Goal: Information Seeking & Learning: Compare options

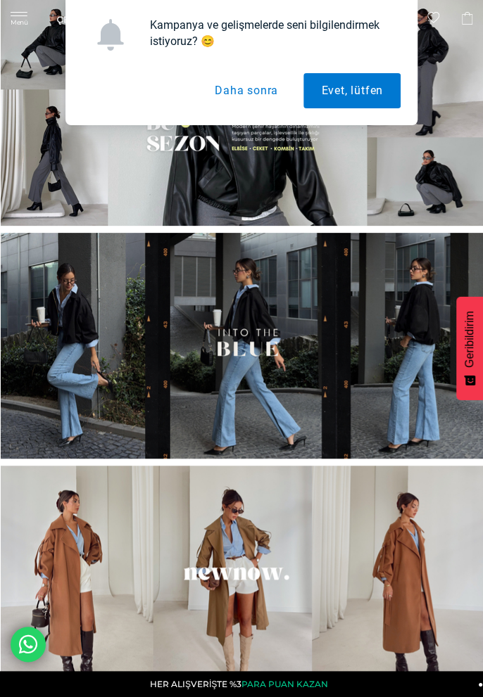
click at [257, 92] on button "Daha sonra" at bounding box center [246, 90] width 98 height 35
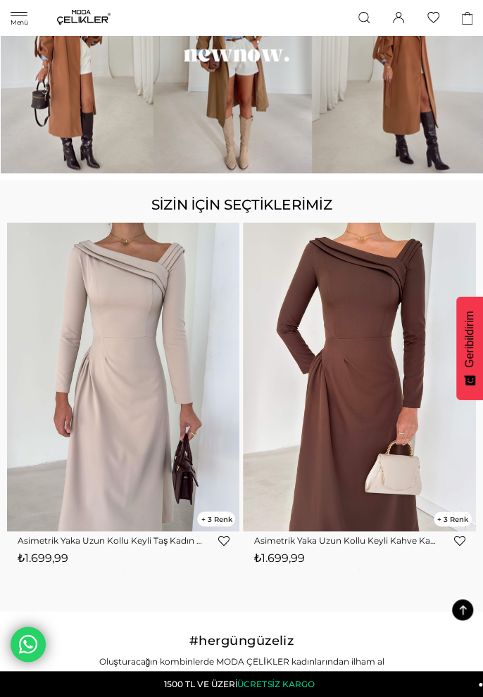
scroll to position [521, 0]
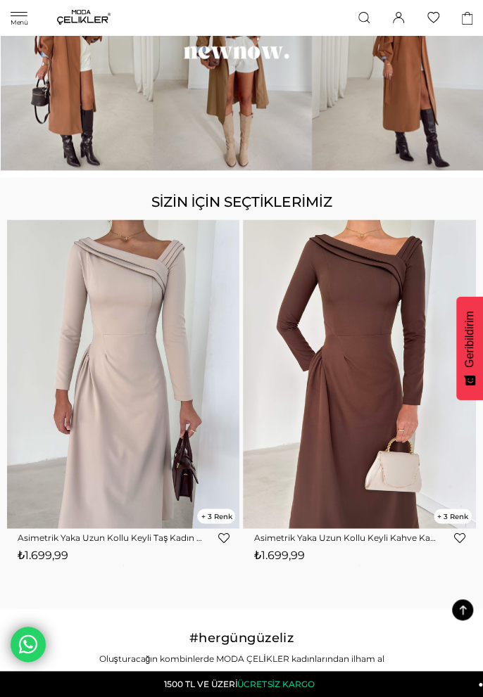
click at [277, 205] on span "SİZİN İÇİN SEÇTİKLERİMİZ" at bounding box center [241, 201] width 181 height 21
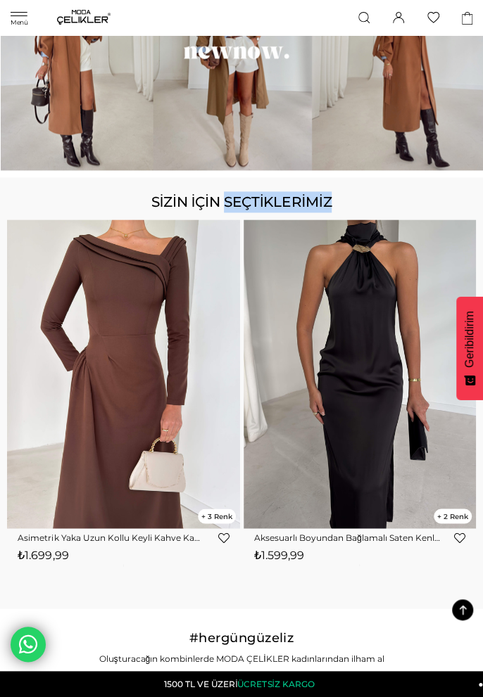
click at [279, 201] on span "SİZİN İÇİN SEÇTİKLERİMİZ" at bounding box center [241, 201] width 181 height 21
click at [194, 297] on img at bounding box center [123, 373] width 232 height 309
click at [369, 397] on img at bounding box center [359, 373] width 232 height 309
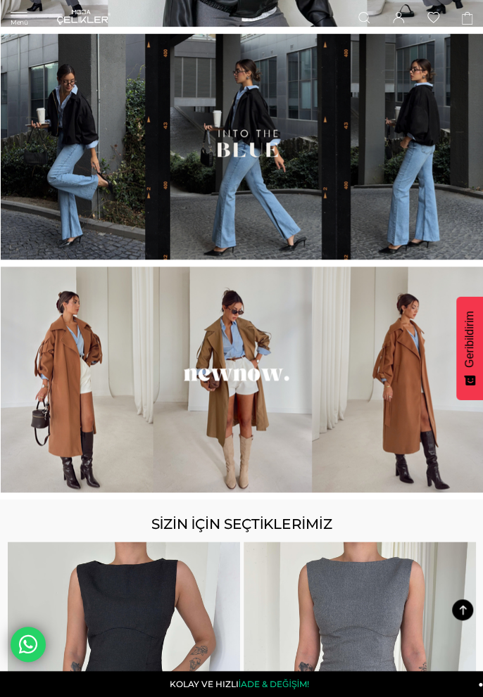
scroll to position [0, 0]
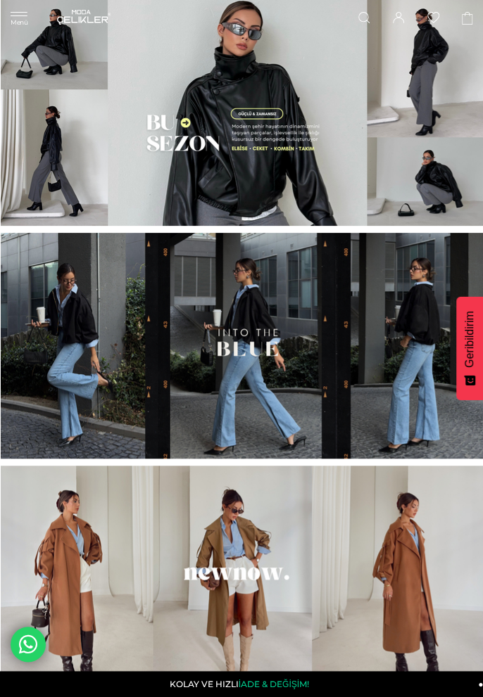
click at [13, 22] on div "Menü Üye Girişi Üye Ol Hesabım Çıkış Yap Sepetim Favorilerim Yardım Üye Girişi …" at bounding box center [241, 17] width 483 height 34
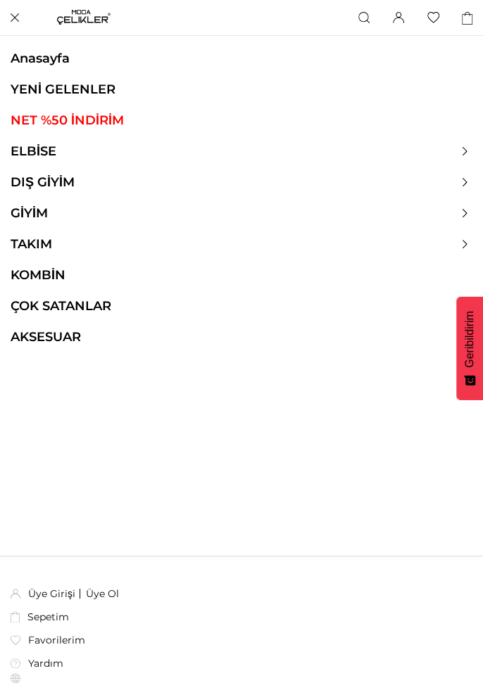
click at [22, 150] on link "ELBİSE" at bounding box center [33, 150] width 67 height 15
click at [464, 151] on icon at bounding box center [464, 151] width 8 height 8
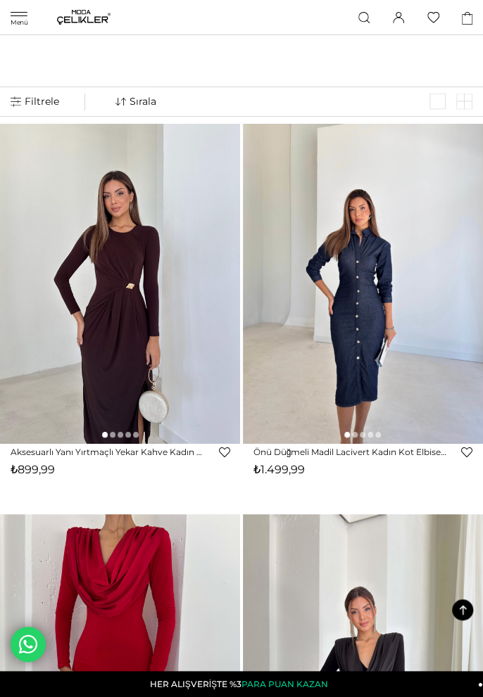
scroll to position [2724, 0]
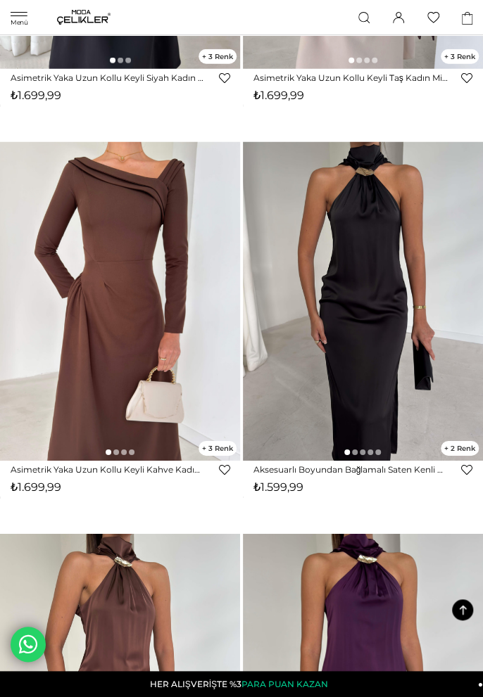
click at [15, 15] on div "Menü Üye Girişi Üye Ol Hesabım Çıkış Yap Sepetim Favorilerim Yardım Üye Girişi …" at bounding box center [241, 17] width 483 height 35
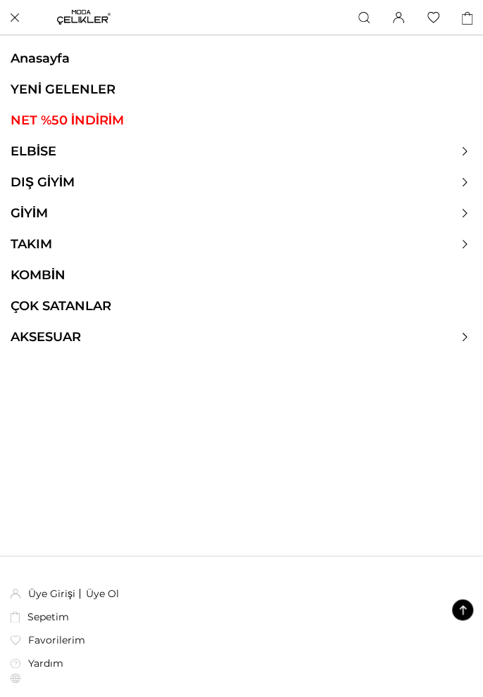
click at [473, 149] on div at bounding box center [241, 150] width 483 height 15
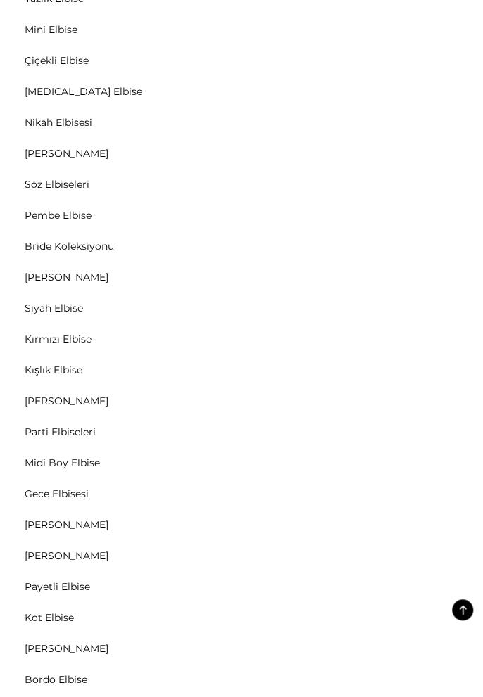
scroll to position [127, 0]
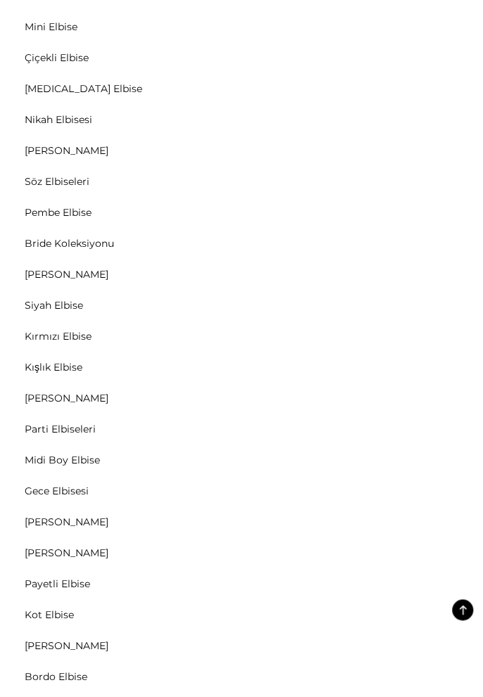
click at [44, 547] on link "[PERSON_NAME]" at bounding box center [66, 553] width 133 height 13
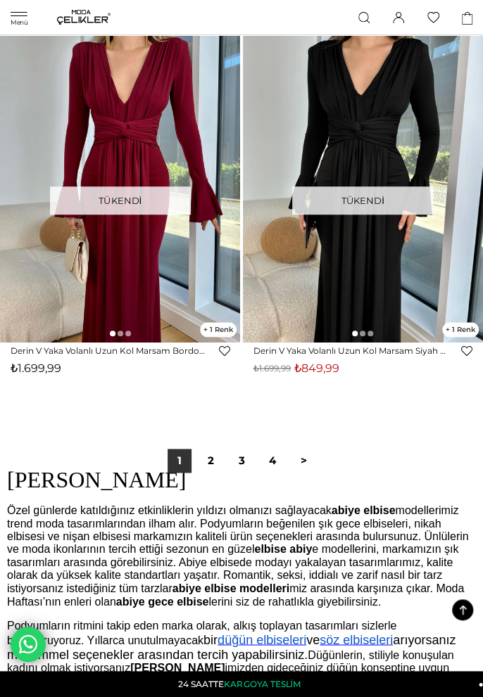
scroll to position [15440, 0]
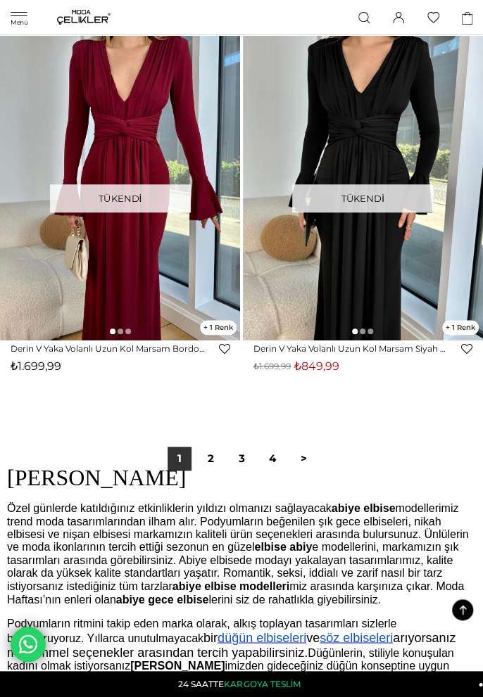
click at [200, 471] on link "2" at bounding box center [210, 459] width 24 height 24
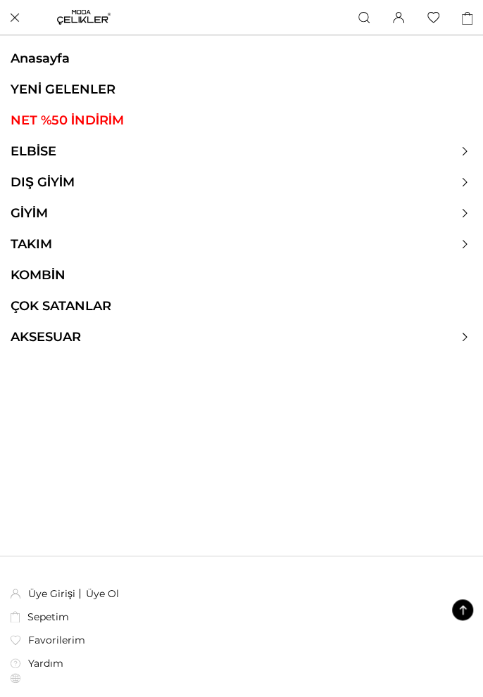
scroll to position [13937, 0]
click at [39, 94] on link "YENİ GELENLER" at bounding box center [241, 89] width 483 height 15
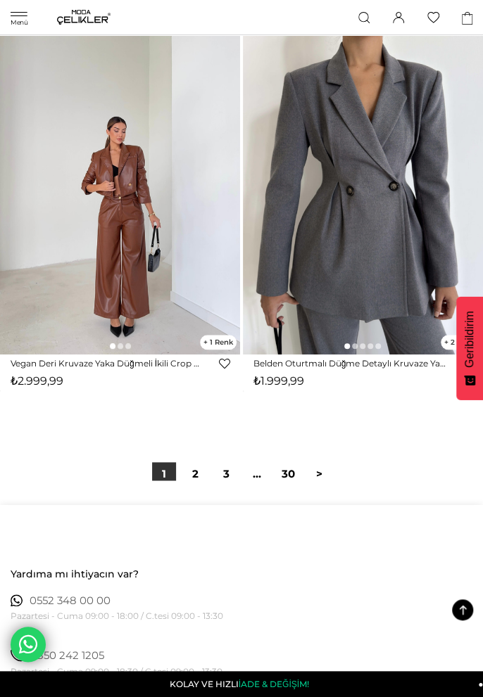
scroll to position [15381, 0]
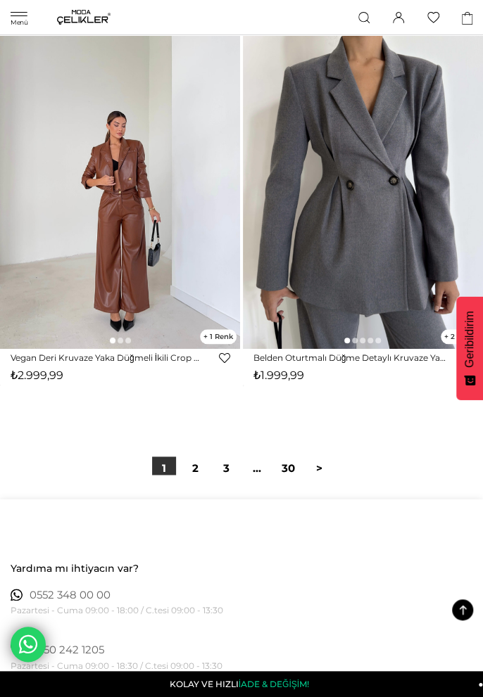
click at [189, 469] on link "2" at bounding box center [195, 468] width 24 height 24
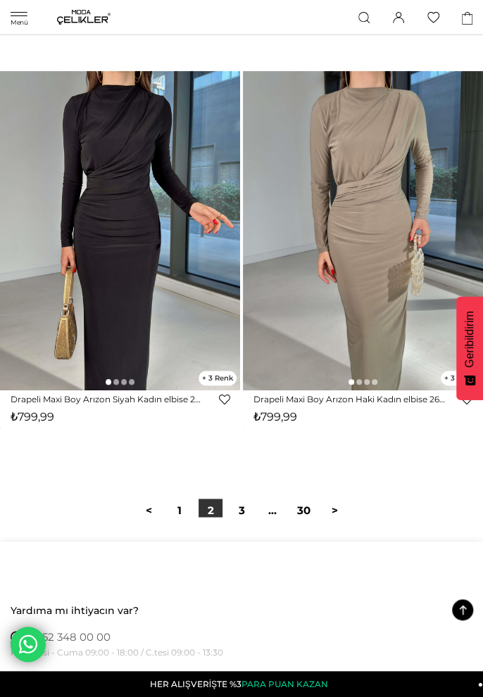
scroll to position [15338, 0]
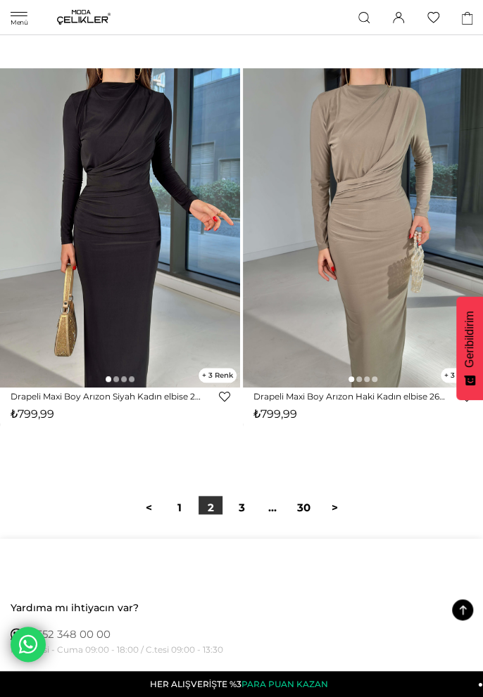
click at [241, 507] on link "3" at bounding box center [241, 508] width 24 height 24
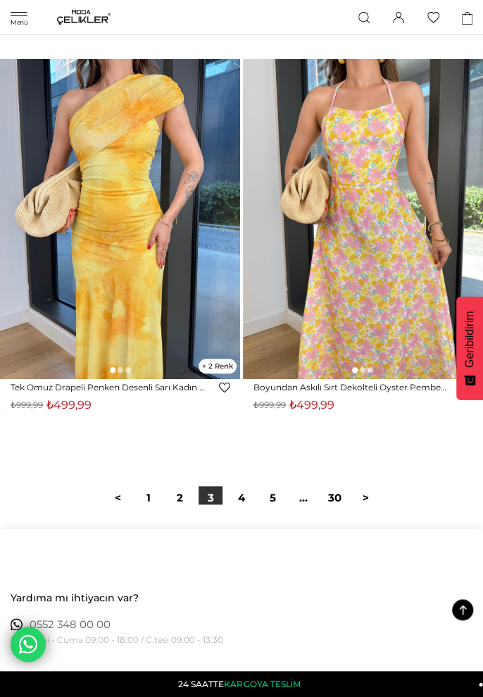
scroll to position [15331, 0]
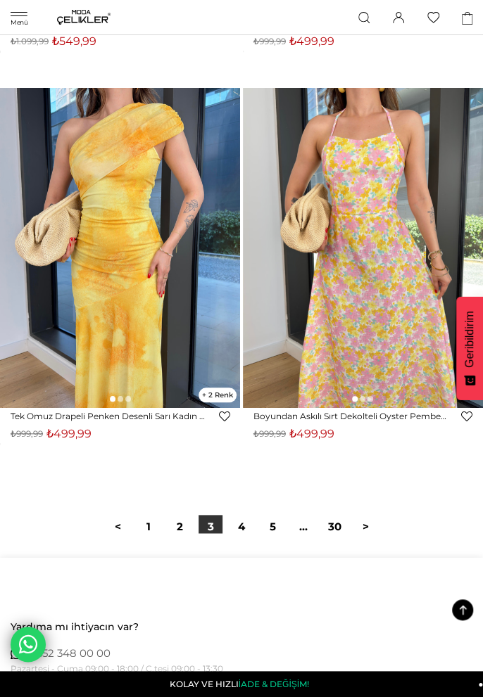
click at [243, 533] on link "4" at bounding box center [241, 527] width 24 height 24
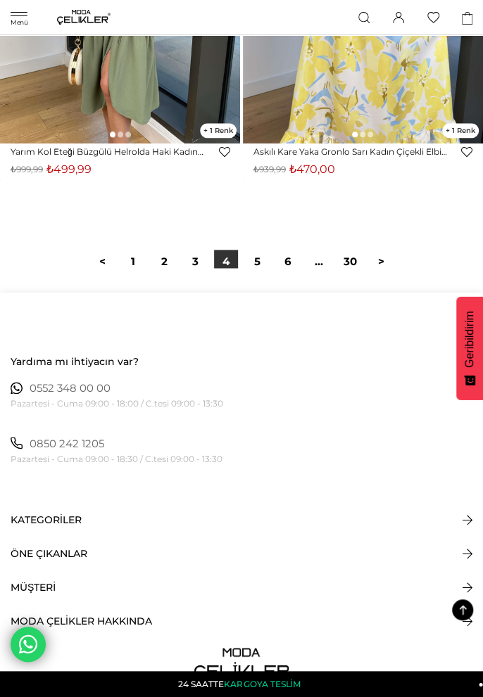
scroll to position [15613, 0]
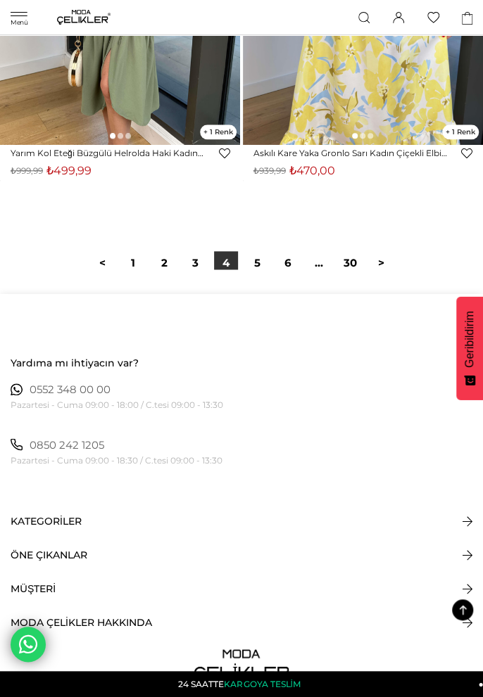
click at [263, 275] on link "5" at bounding box center [257, 263] width 24 height 24
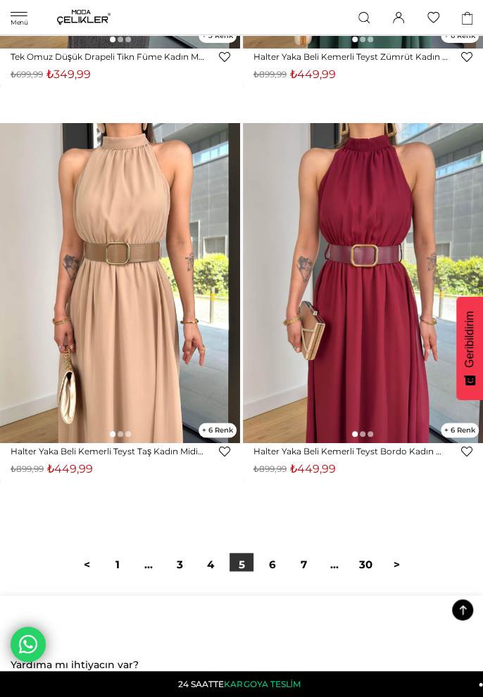
scroll to position [15340, 0]
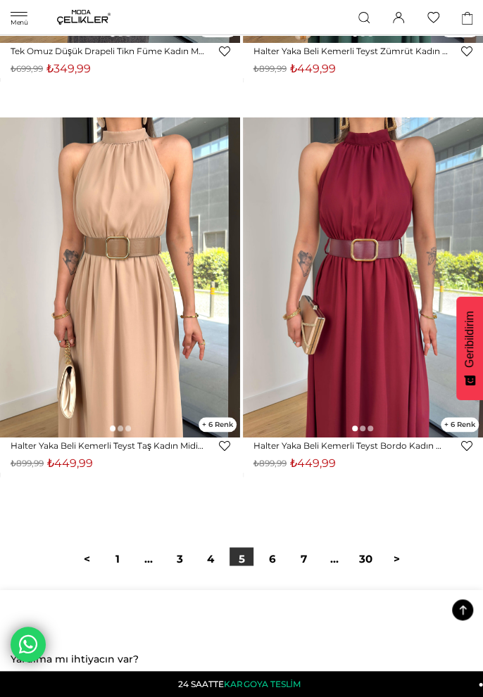
click at [274, 571] on link "6" at bounding box center [272, 559] width 24 height 24
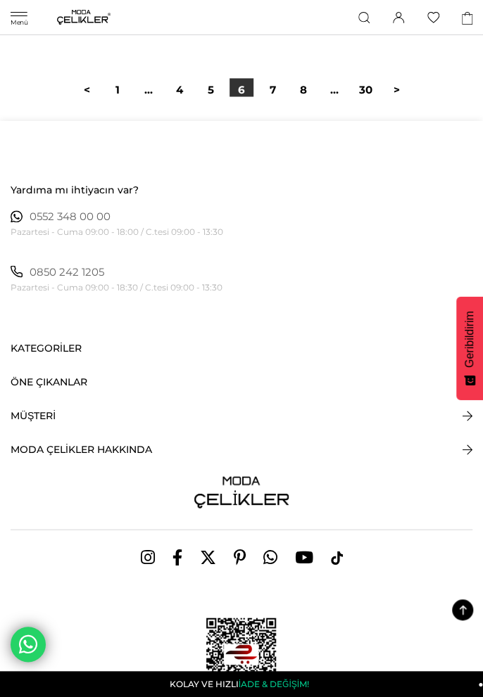
scroll to position [15835, 0]
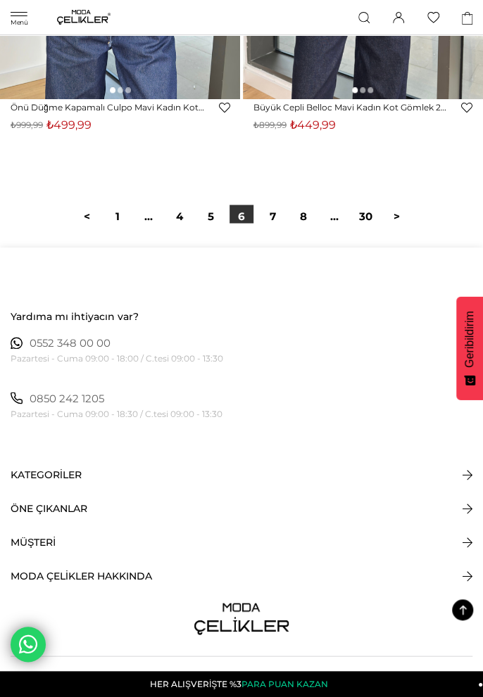
click at [276, 228] on link "7" at bounding box center [272, 217] width 24 height 24
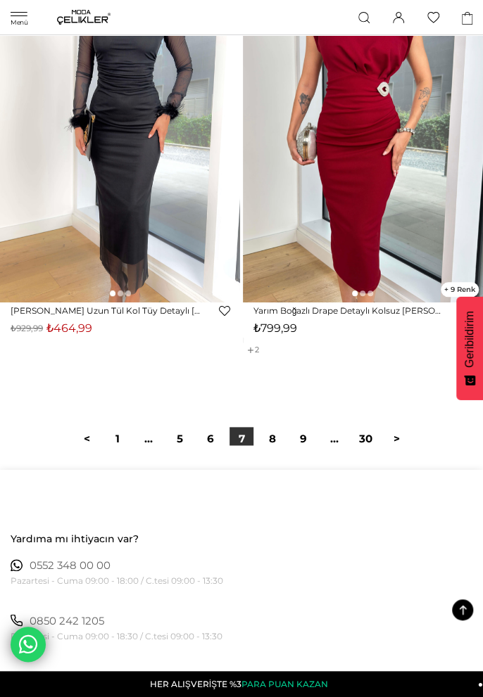
scroll to position [15429, 0]
click at [274, 451] on link "8" at bounding box center [272, 439] width 24 height 24
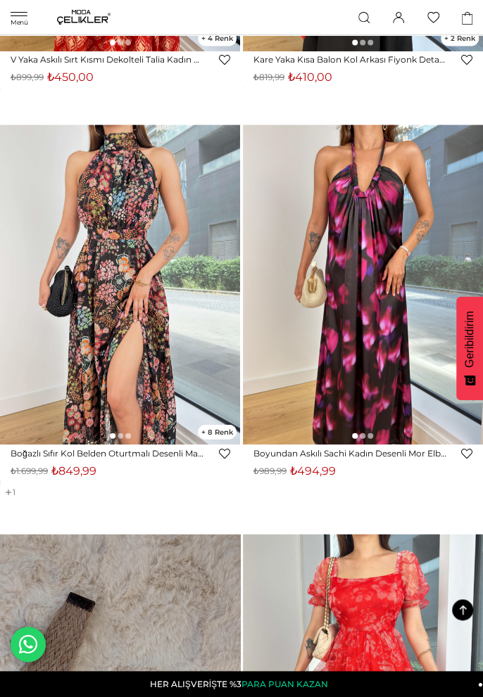
scroll to position [7463, 0]
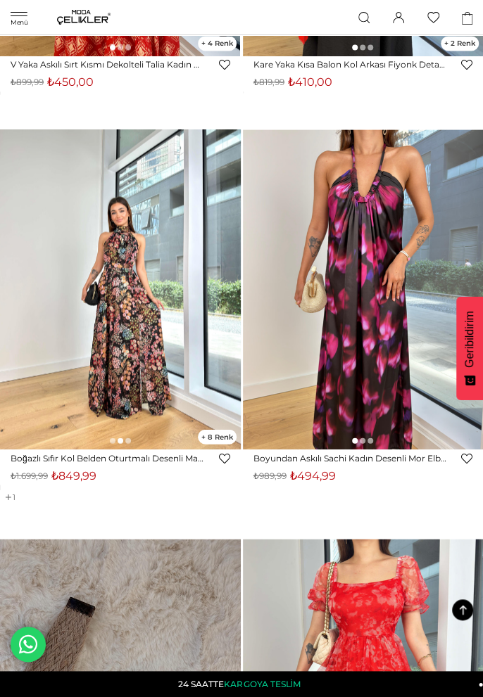
click at [139, 371] on img at bounding box center [120, 289] width 240 height 320
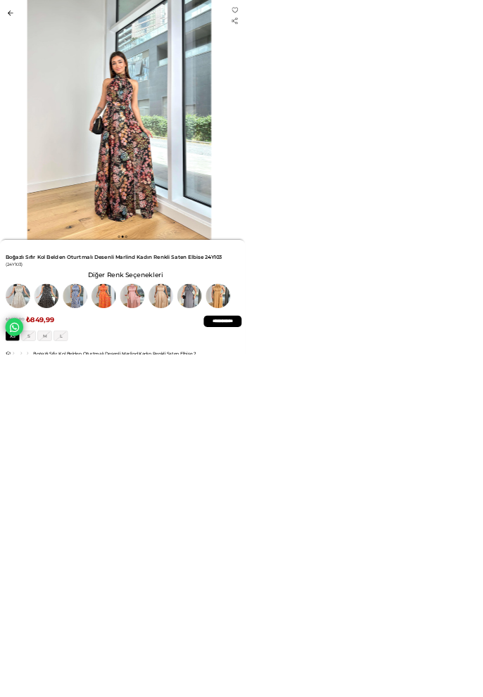
click at [98, 596] on img at bounding box center [91, 582] width 49 height 49
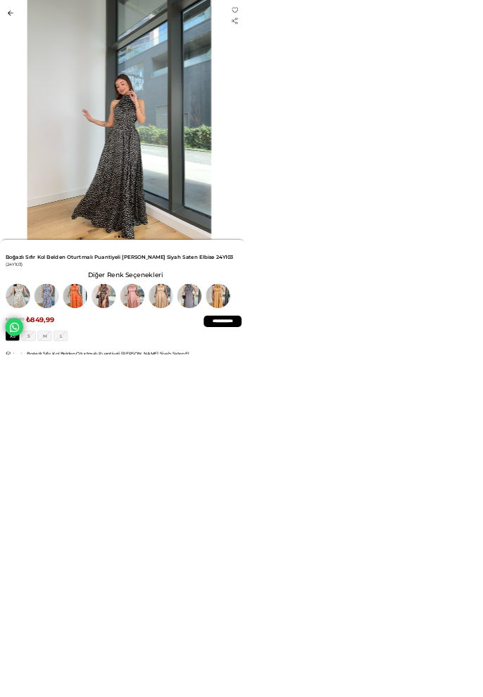
click at [101, 592] on img at bounding box center [91, 582] width 49 height 49
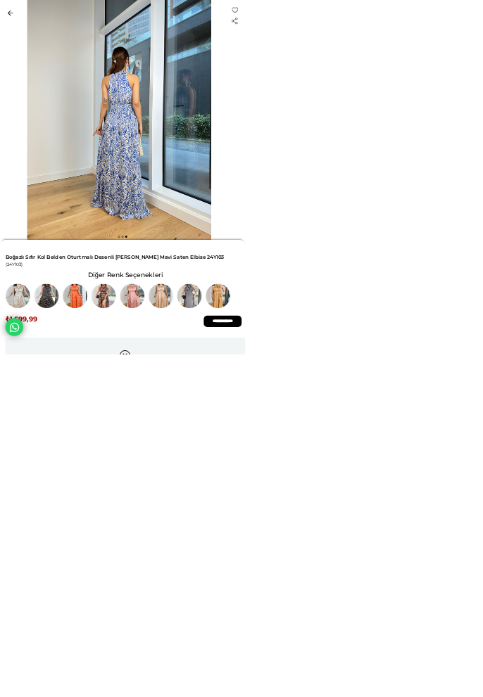
click at [153, 595] on img at bounding box center [147, 582] width 49 height 49
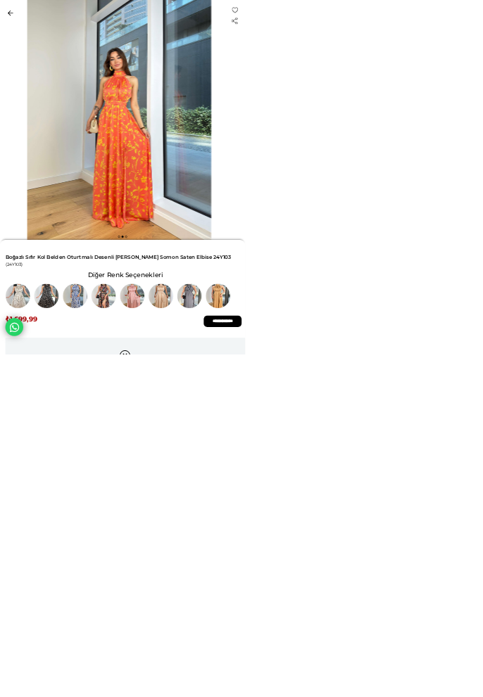
click at [272, 595] on img at bounding box center [260, 582] width 49 height 49
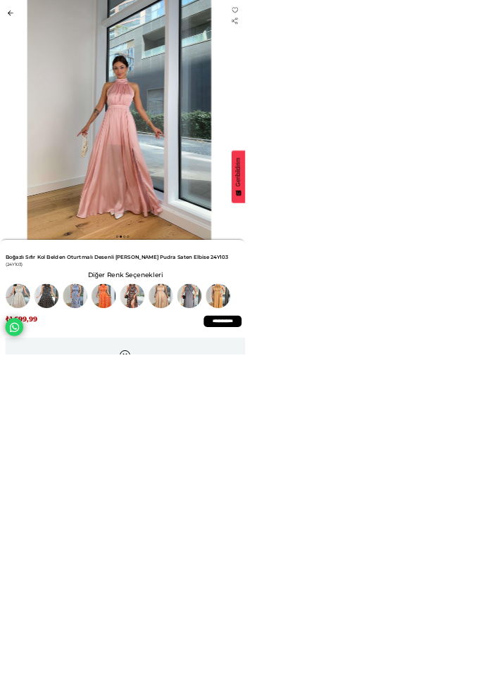
click at [324, 594] on img at bounding box center [316, 582] width 49 height 49
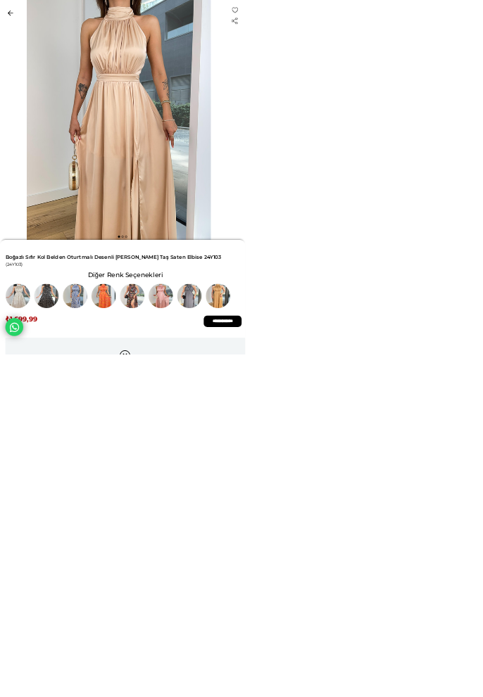
click at [377, 599] on img at bounding box center [372, 582] width 49 height 49
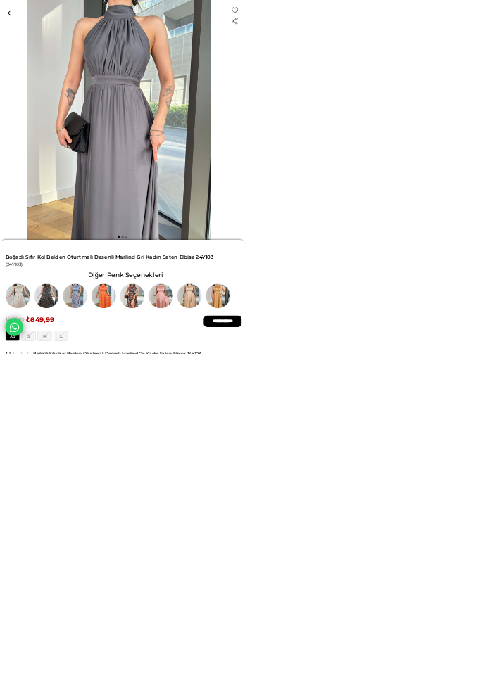
click at [376, 597] on img at bounding box center [372, 582] width 49 height 49
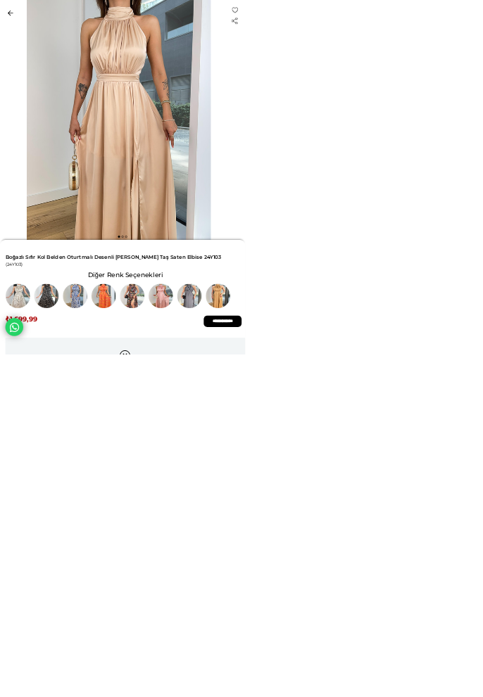
click at [428, 586] on img at bounding box center [428, 582] width 49 height 49
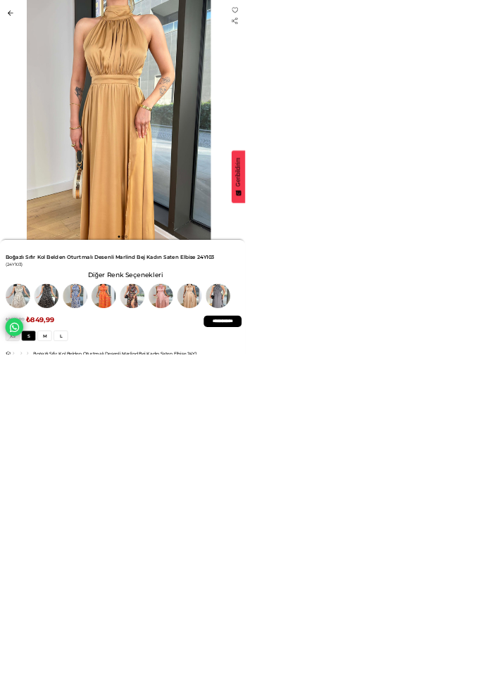
click at [32, 577] on img at bounding box center [35, 582] width 49 height 49
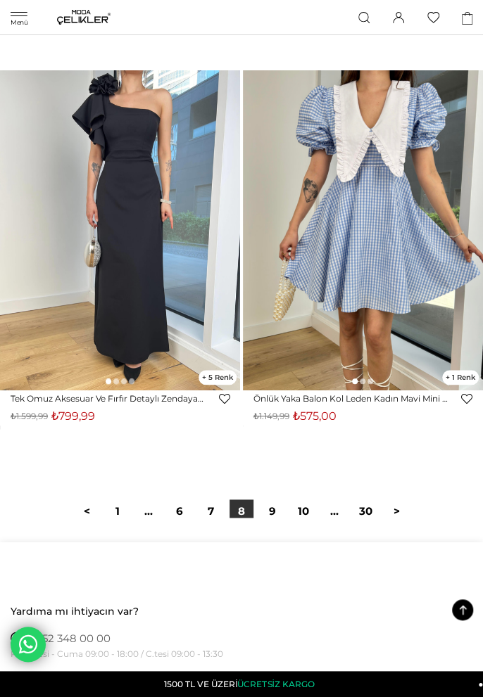
scroll to position [15393, 0]
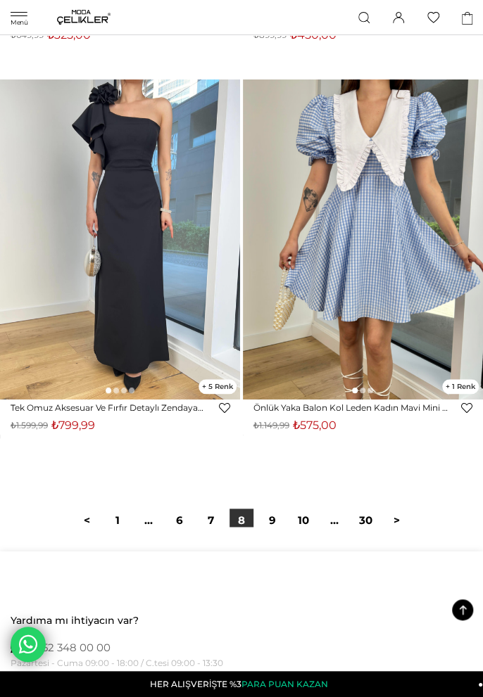
click at [276, 532] on link "9" at bounding box center [272, 521] width 24 height 24
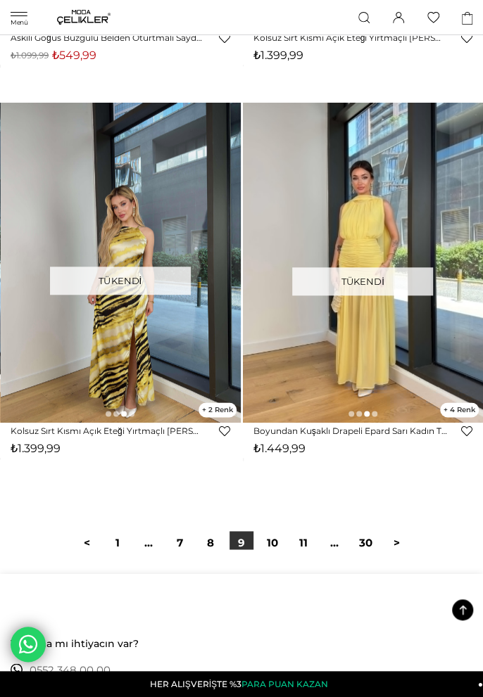
scroll to position [15442, 0]
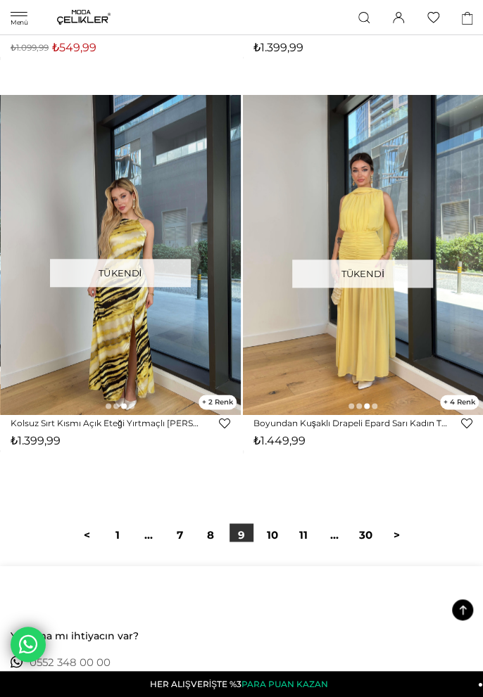
click at [276, 544] on link "10" at bounding box center [272, 535] width 24 height 24
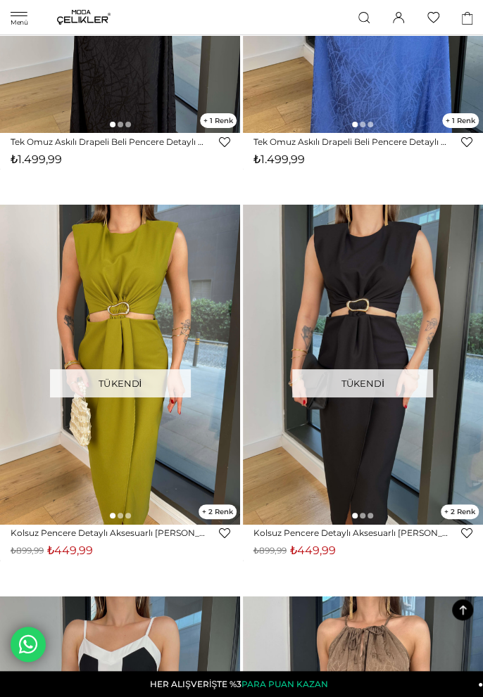
scroll to position [13258, 0]
